Goal: Find specific page/section: Find specific page/section

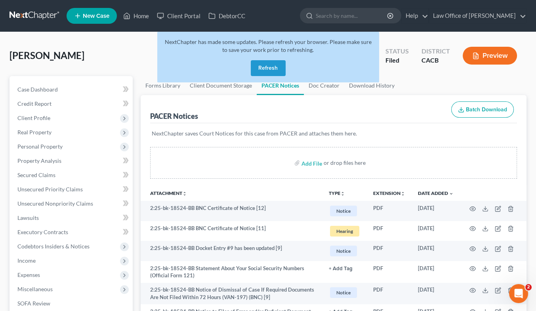
click at [279, 70] on button "Refresh" at bounding box center [268, 68] width 35 height 16
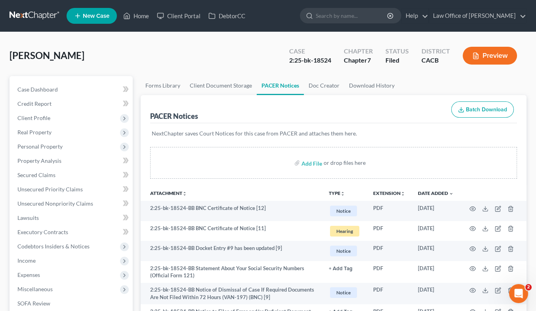
click at [40, 17] on link at bounding box center [35, 16] width 51 height 14
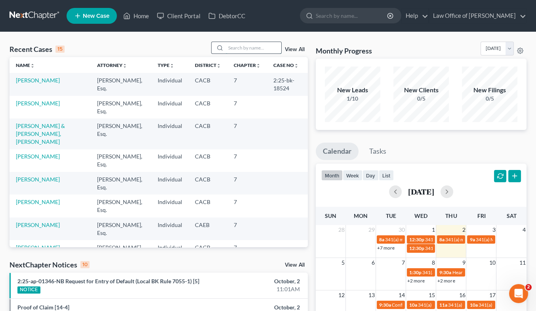
click at [241, 47] on input "search" at bounding box center [253, 47] width 55 height 11
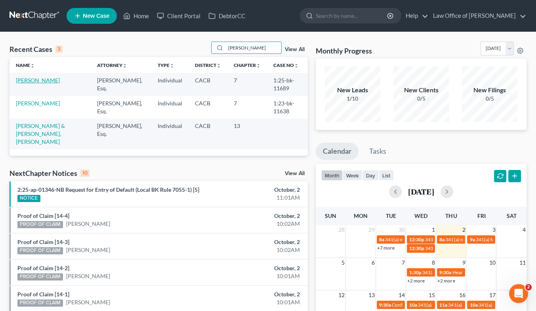
type input "[PERSON_NAME]"
click at [49, 81] on link "[PERSON_NAME]" at bounding box center [38, 80] width 44 height 7
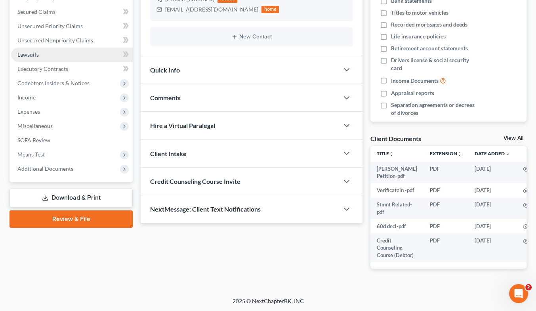
scroll to position [185, 0]
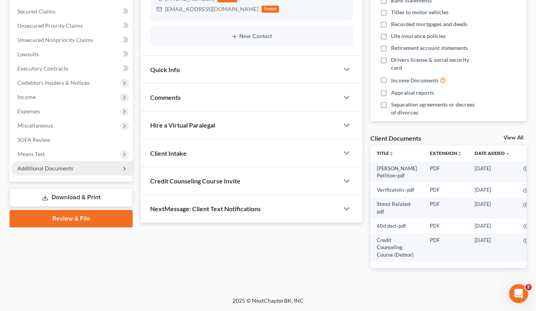
click at [49, 165] on span "Additional Documents" at bounding box center [45, 168] width 56 height 7
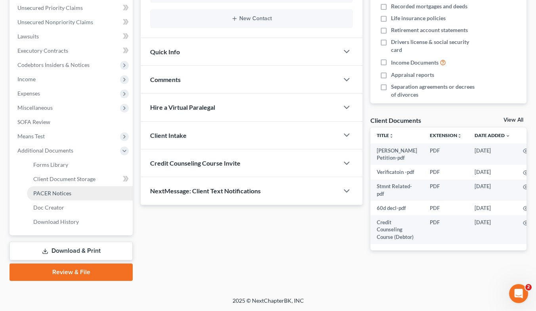
click at [56, 190] on span "PACER Notices" at bounding box center [52, 193] width 38 height 7
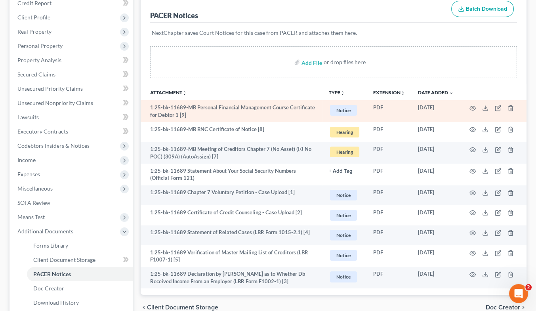
scroll to position [101, 0]
click at [472, 105] on icon "button" at bounding box center [472, 107] width 6 height 6
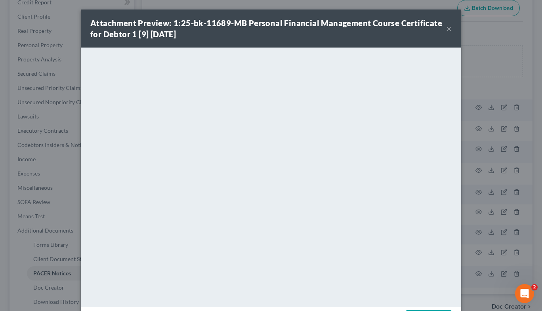
click at [446, 28] on button "×" at bounding box center [449, 29] width 6 height 10
